Goal: Find specific page/section: Find specific page/section

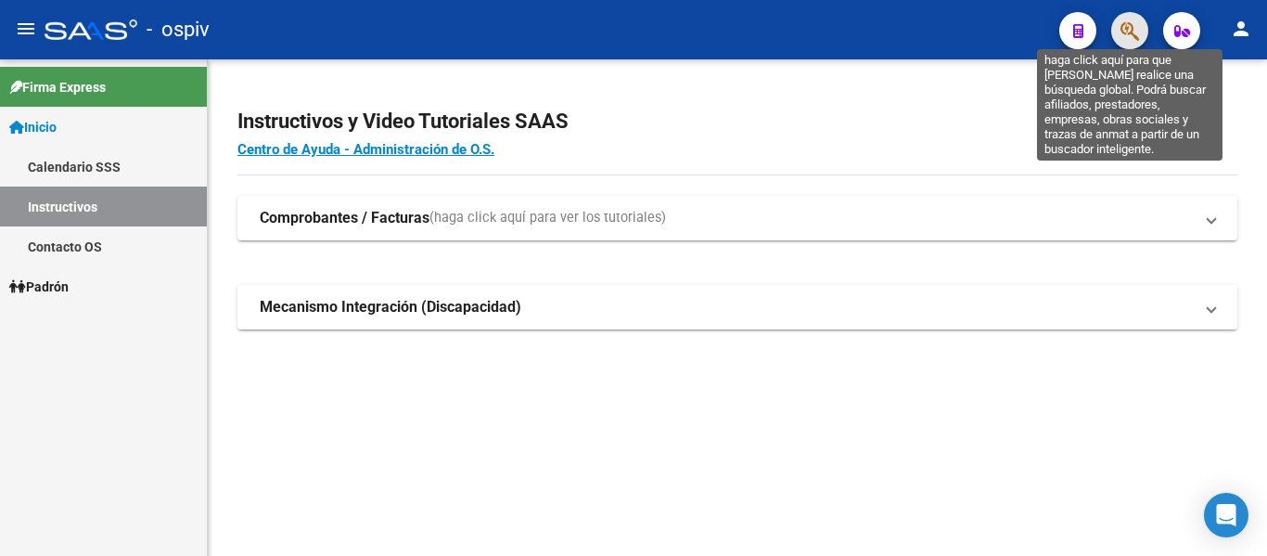
click at [1138, 31] on icon "button" at bounding box center [1130, 30] width 19 height 21
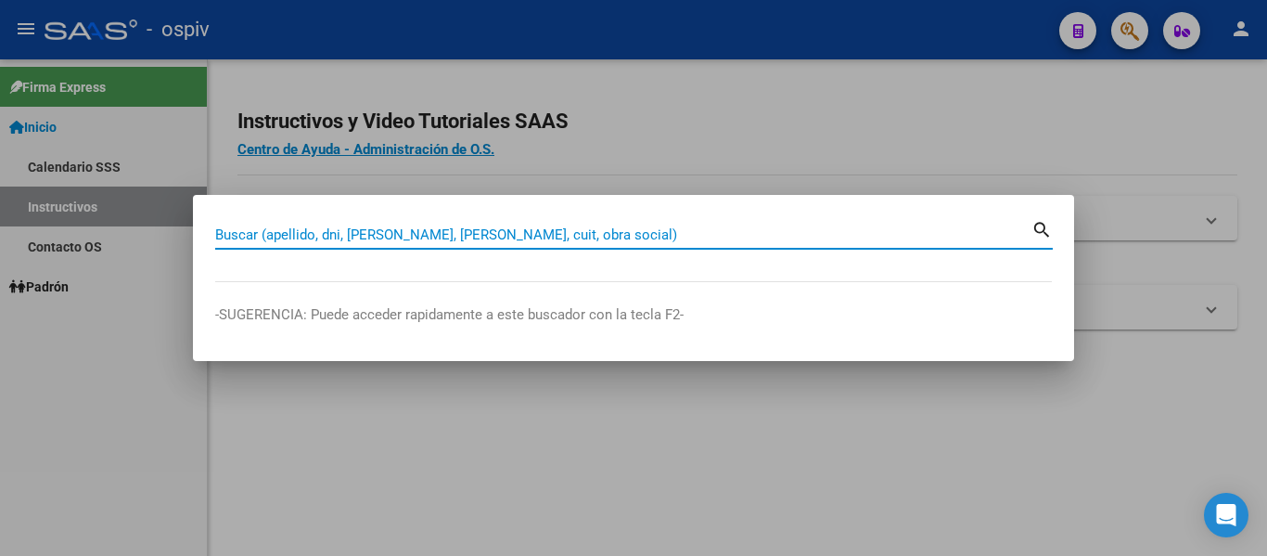
click at [554, 226] on input "Buscar (apellido, dni, cuil, nro traspaso, cuit, obra social)" at bounding box center [623, 234] width 816 height 17
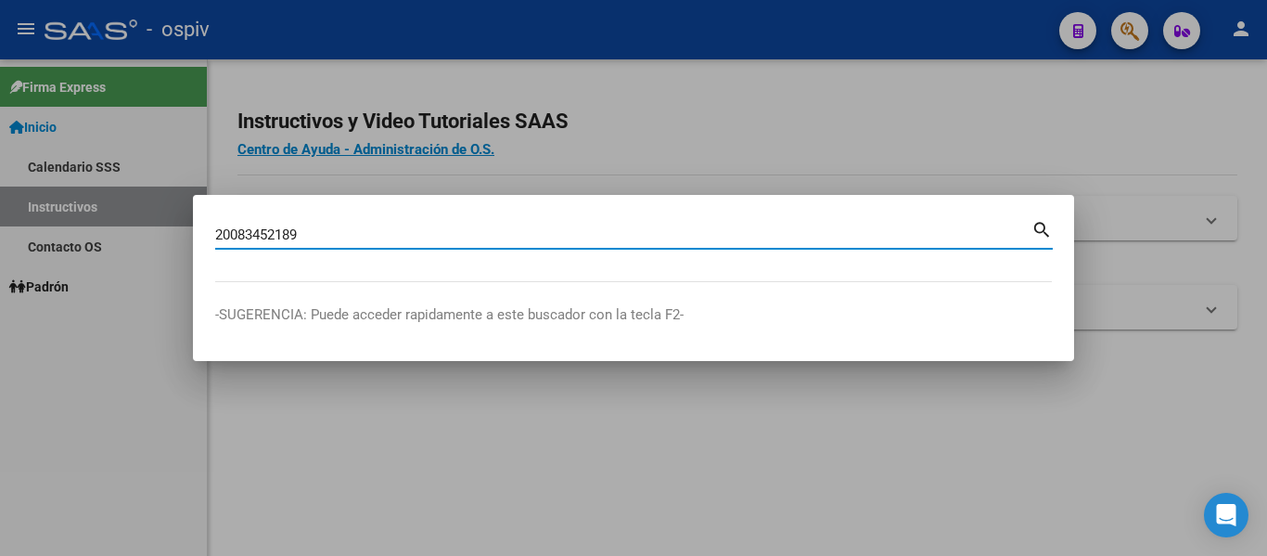
type input "20083452189"
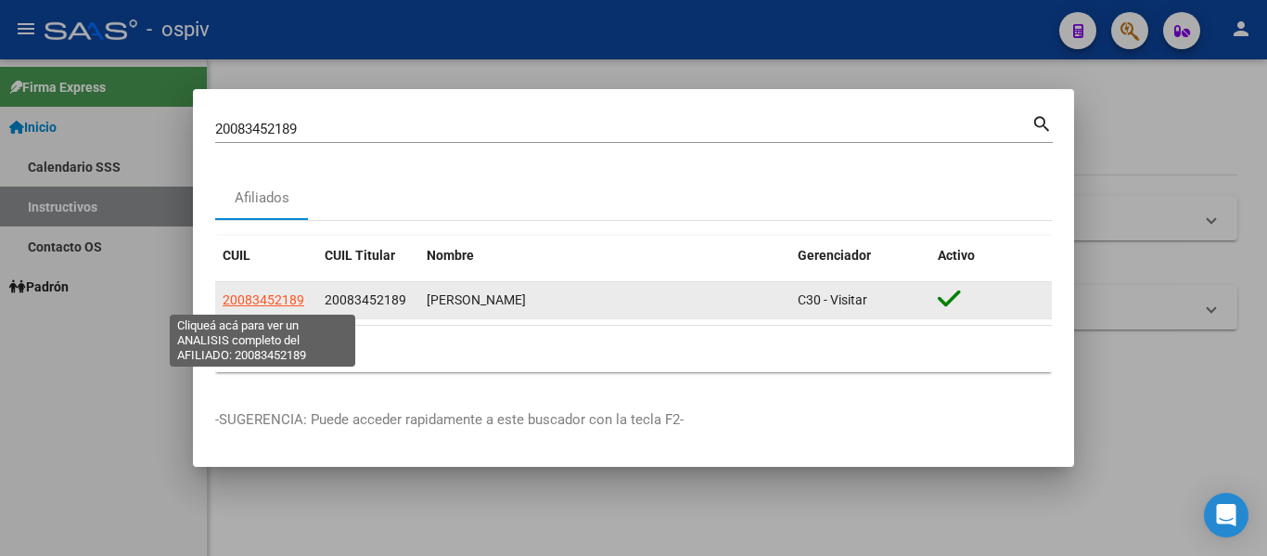
click at [262, 303] on span "20083452189" at bounding box center [264, 299] width 82 height 15
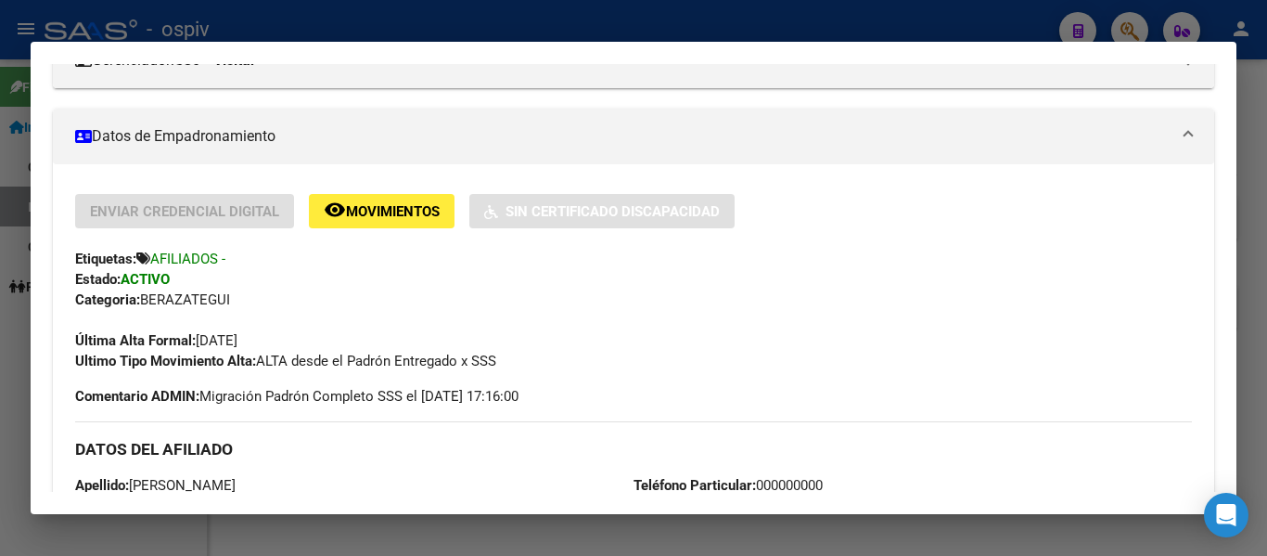
scroll to position [93, 0]
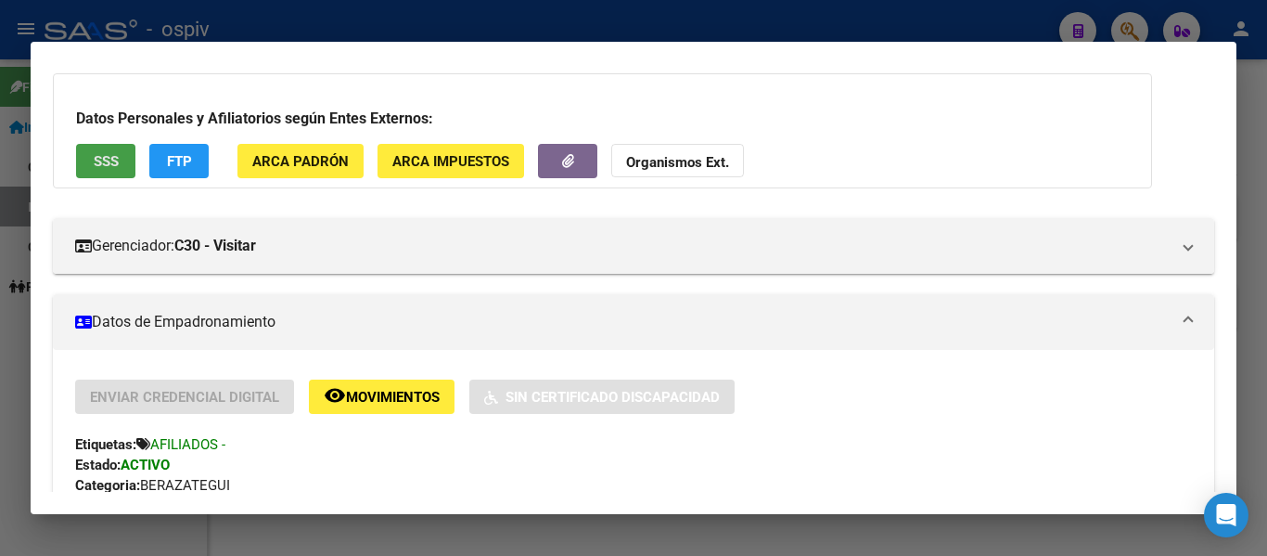
click at [107, 162] on span "SSS" at bounding box center [106, 161] width 25 height 17
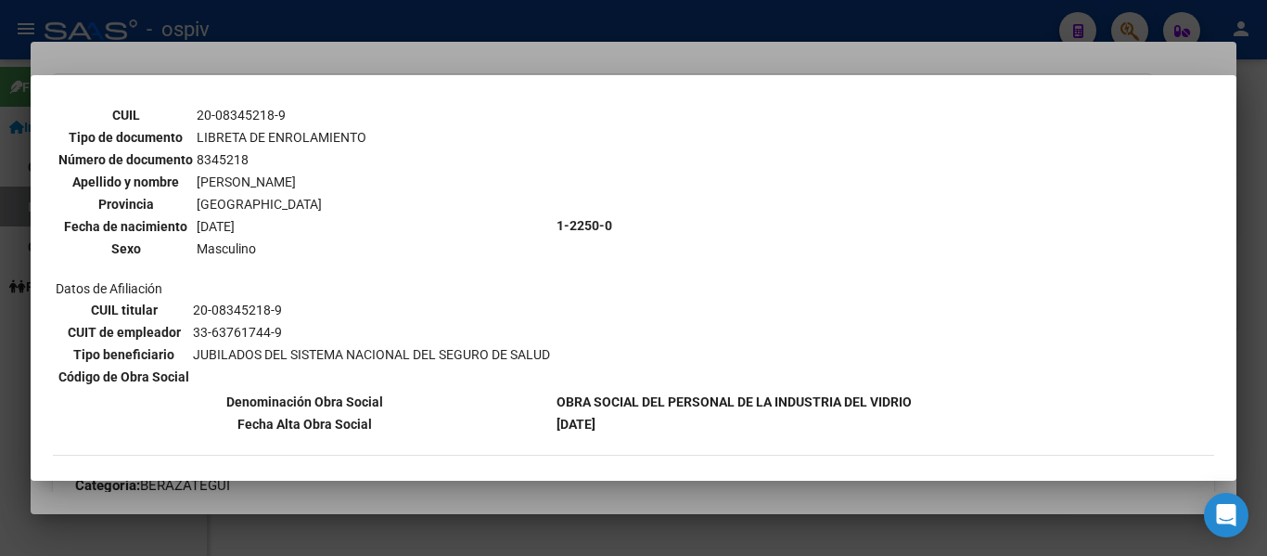
scroll to position [147, 0]
